Goal: Task Accomplishment & Management: Use online tool/utility

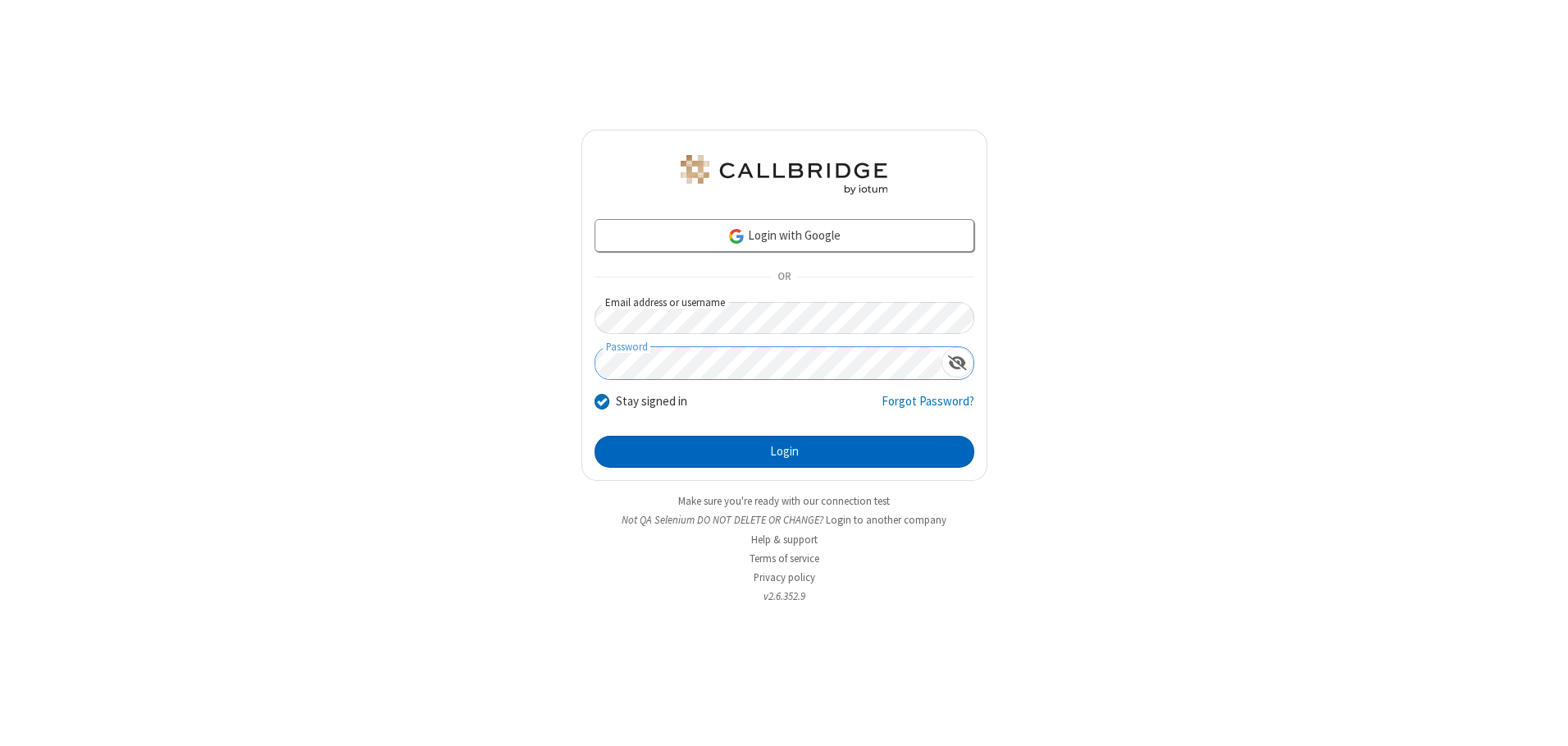
click at [784, 451] on button "Login" at bounding box center [784, 452] width 380 height 33
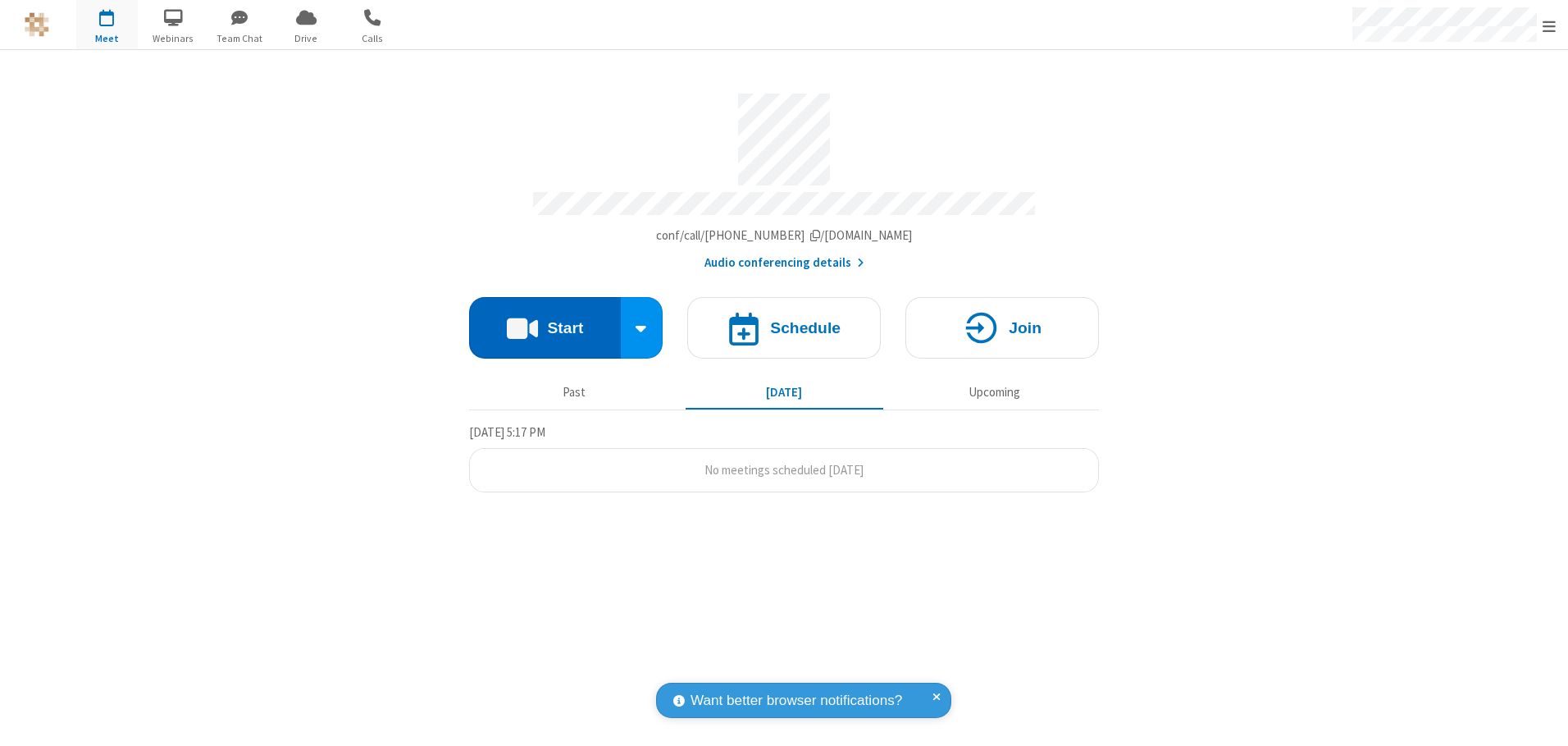
click at [544, 322] on button "Start" at bounding box center [545, 328] width 152 height 62
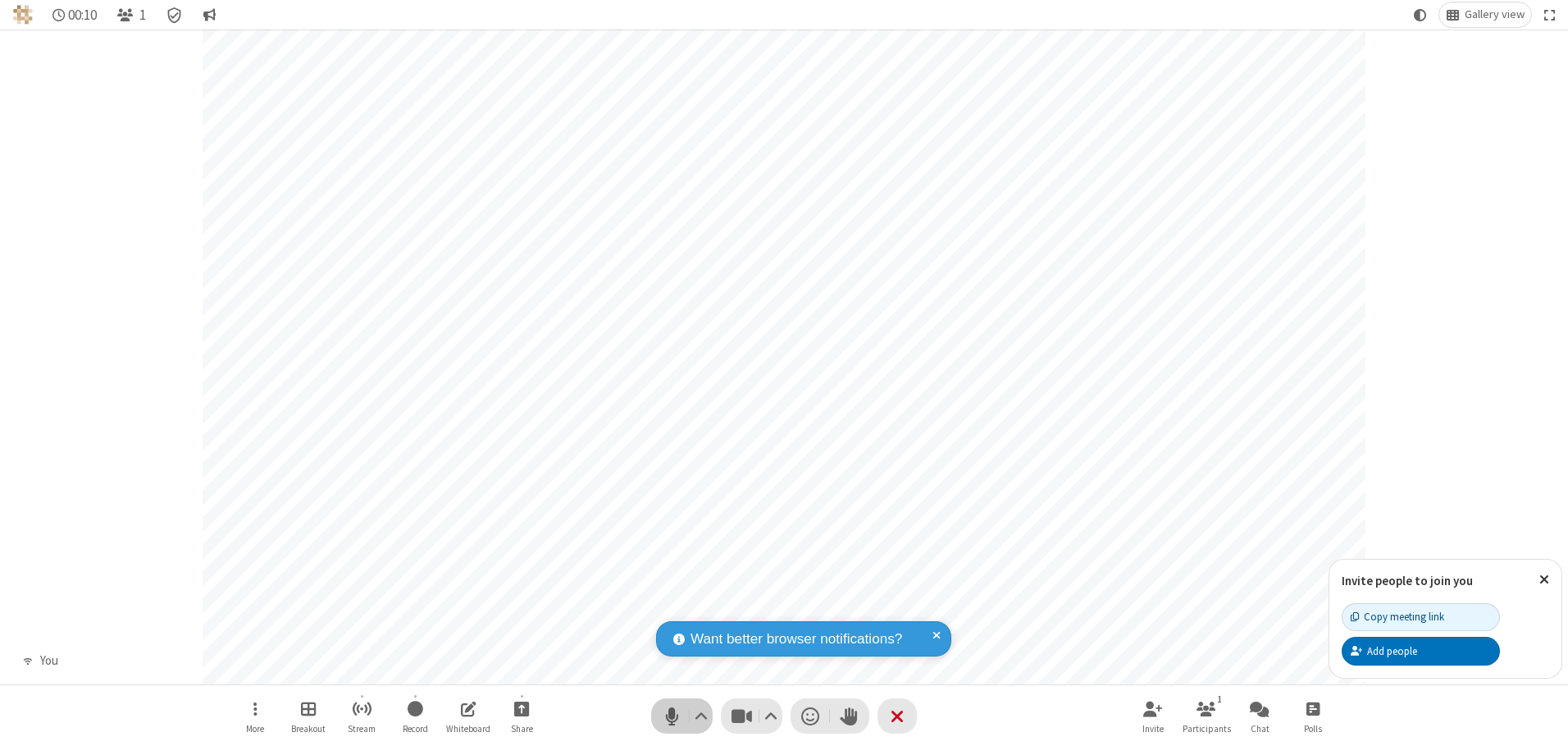
click at [672, 716] on span "Mute (Alt+A)" at bounding box center [671, 716] width 24 height 23
click at [672, 716] on span "Unmute (Alt+A)" at bounding box center [671, 716] width 24 height 23
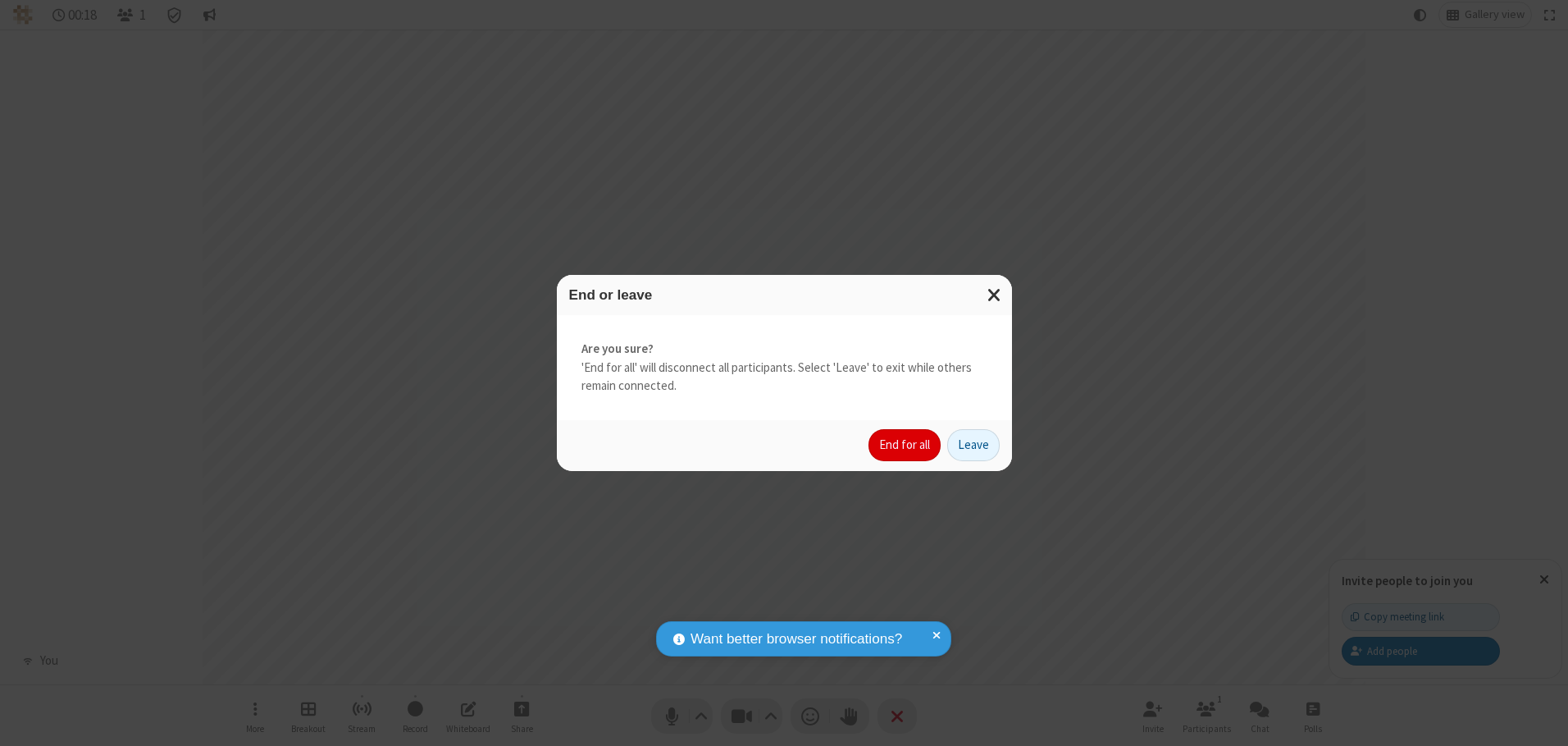
click at [906, 444] on button "End for all" at bounding box center [904, 445] width 72 height 33
